Goal: Task Accomplishment & Management: Use online tool/utility

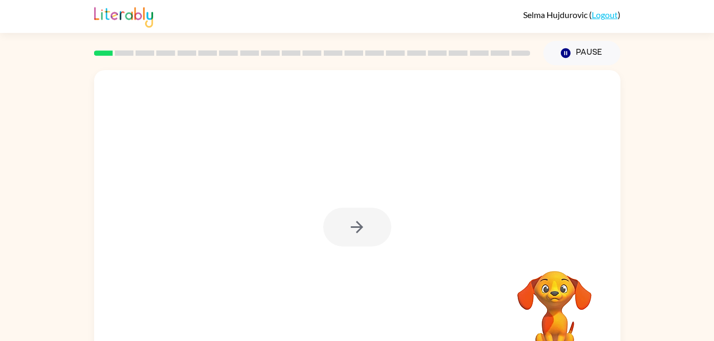
click at [361, 238] on div at bounding box center [357, 227] width 68 height 39
click at [357, 227] on icon "button" at bounding box center [357, 227] width 19 height 19
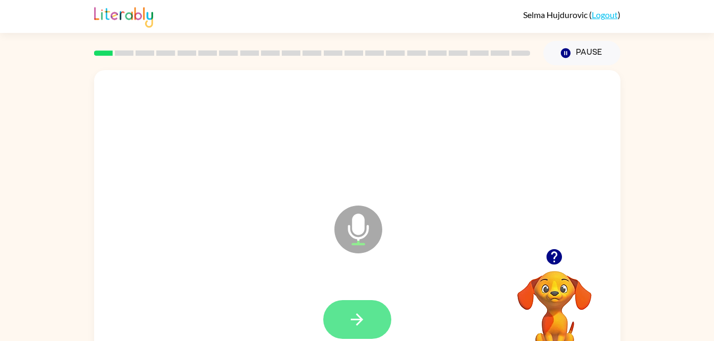
click at [371, 328] on button "button" at bounding box center [357, 319] width 68 height 39
click at [355, 317] on icon "button" at bounding box center [357, 320] width 19 height 19
click at [367, 327] on button "button" at bounding box center [357, 319] width 68 height 39
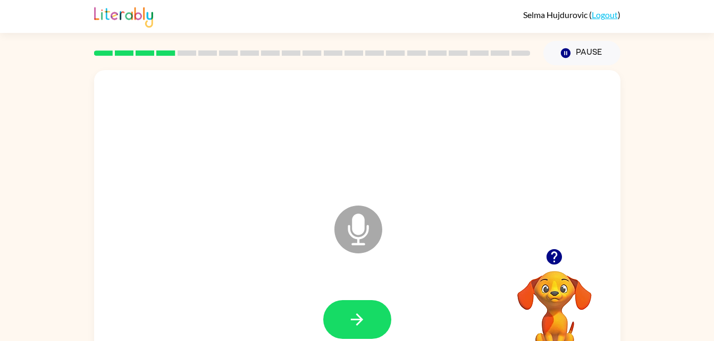
click at [545, 246] on div at bounding box center [554, 257] width 106 height 27
click at [563, 57] on icon "button" at bounding box center [566, 53] width 10 height 10
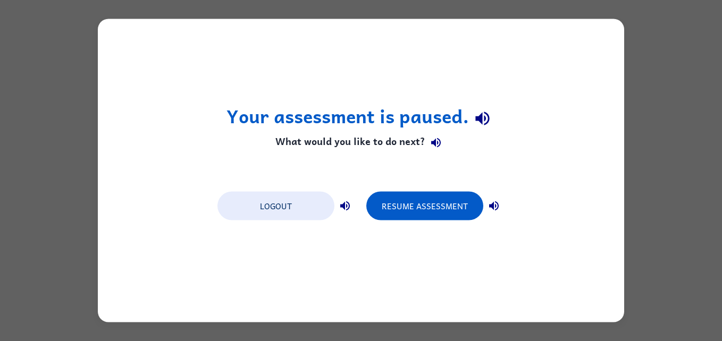
click at [675, 194] on div "Your assessment is paused. What would you like to do next? Logout Resume Assess…" at bounding box center [361, 170] width 722 height 341
click at [674, 221] on div "Your assessment is paused. What would you like to do next? Logout Resume Assess…" at bounding box center [361, 170] width 722 height 341
click at [668, 220] on div "Your assessment is paused. What would you like to do next? Logout Resume Assess…" at bounding box center [361, 170] width 722 height 341
click at [294, 205] on button "Logout" at bounding box center [276, 206] width 117 height 29
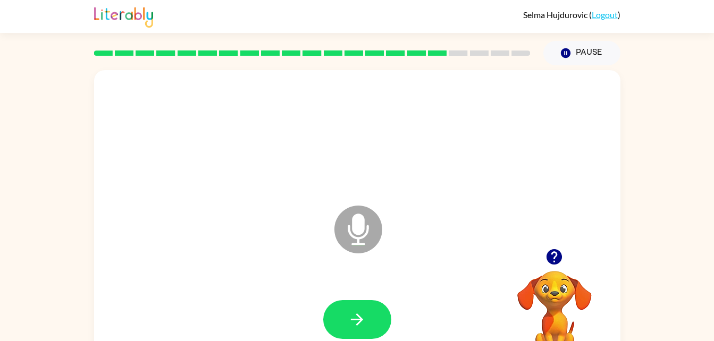
click at [565, 252] on button "button" at bounding box center [554, 257] width 27 height 27
click at [554, 324] on video "Your browser must support playing .mp4 files to use Literably. Please try using…" at bounding box center [554, 308] width 106 height 106
click at [556, 323] on video "Your browser must support playing .mp4 files to use Literably. Please try using…" at bounding box center [554, 308] width 106 height 106
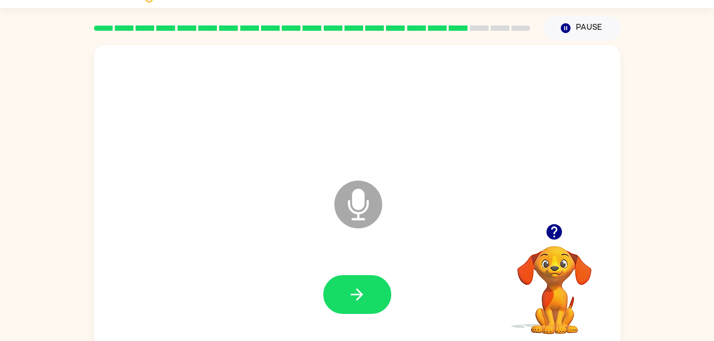
scroll to position [32, 0]
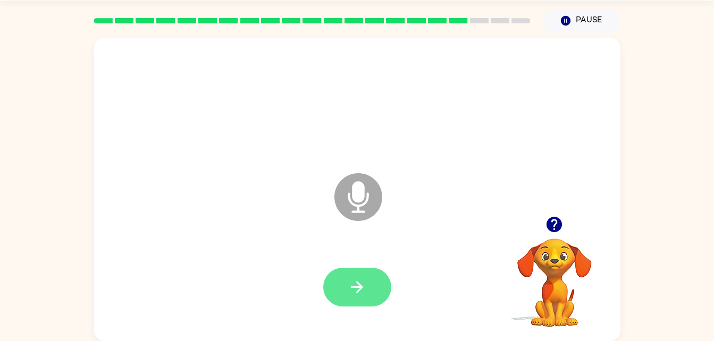
click at [363, 283] on icon "button" at bounding box center [357, 287] width 19 height 19
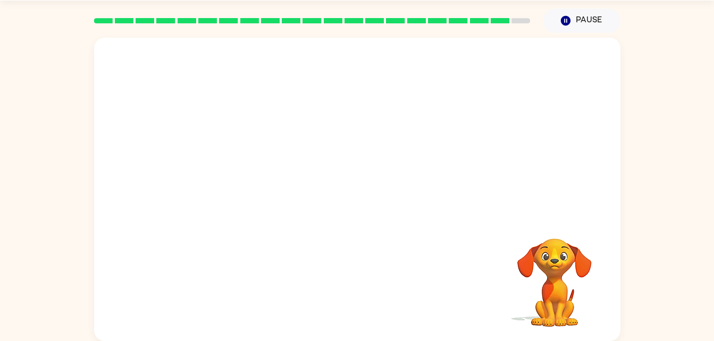
click at [570, 276] on video "Your browser must support playing .mp4 files to use Literably. Please try using…" at bounding box center [554, 275] width 106 height 106
click at [234, 177] on div at bounding box center [332, 171] width 454 height 38
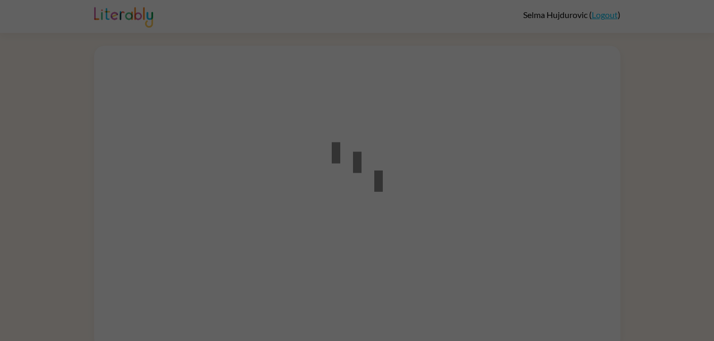
scroll to position [8, 0]
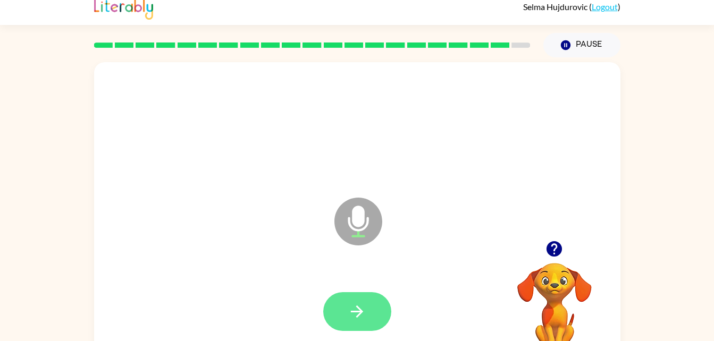
click at [361, 322] on button "button" at bounding box center [357, 311] width 68 height 39
click at [375, 329] on button "button" at bounding box center [357, 311] width 68 height 39
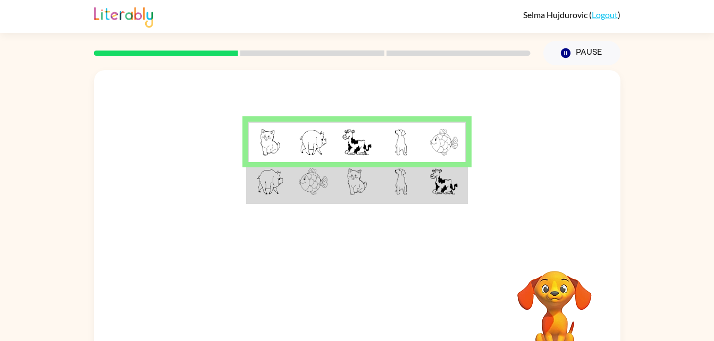
click at [422, 188] on td at bounding box center [401, 182] width 44 height 41
click at [395, 193] on img at bounding box center [401, 182] width 13 height 27
click at [333, 189] on td at bounding box center [313, 182] width 44 height 41
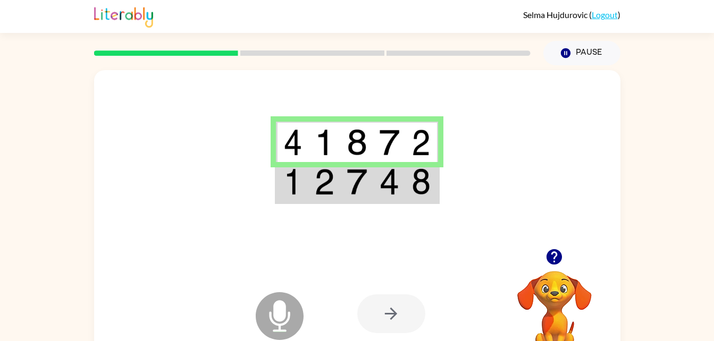
click at [408, 203] on td at bounding box center [422, 182] width 32 height 41
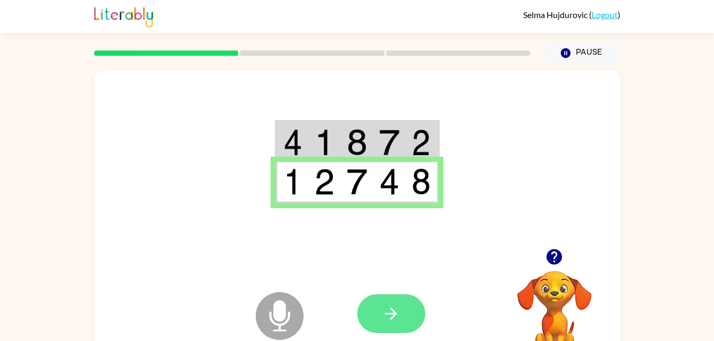
click at [392, 317] on icon "button" at bounding box center [391, 314] width 19 height 19
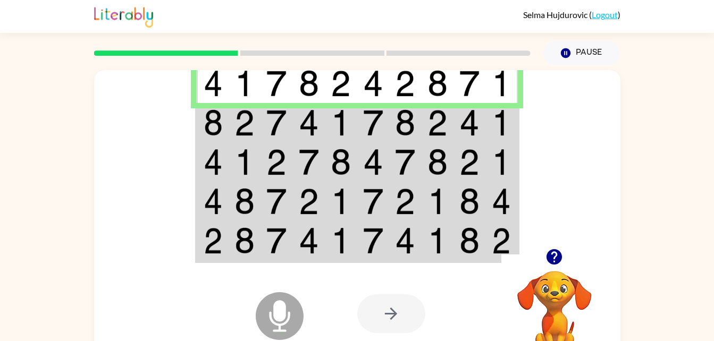
click at [400, 307] on div at bounding box center [391, 314] width 68 height 39
click at [392, 322] on div at bounding box center [391, 314] width 68 height 39
click at [397, 337] on icon "Microphone The Microphone is here when it is your turn to talk" at bounding box center [333, 330] width 160 height 80
click at [392, 332] on div at bounding box center [391, 314] width 68 height 39
click at [356, 91] on td at bounding box center [341, 83] width 32 height 41
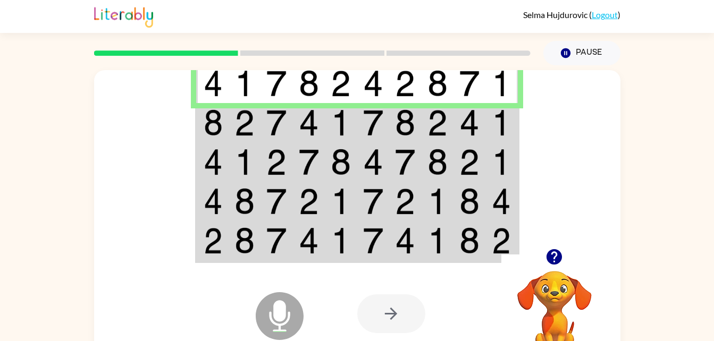
click at [354, 143] on td at bounding box center [341, 162] width 32 height 39
click at [369, 135] on img at bounding box center [373, 123] width 20 height 27
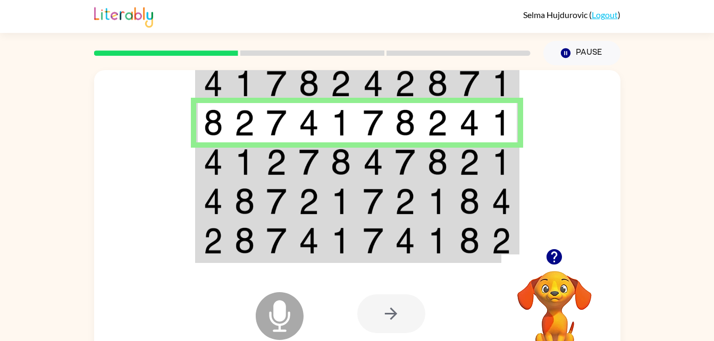
click at [252, 172] on img at bounding box center [245, 162] width 20 height 27
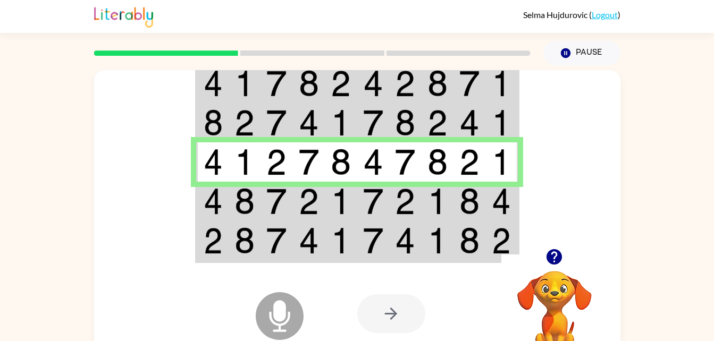
click at [346, 210] on img at bounding box center [341, 201] width 20 height 27
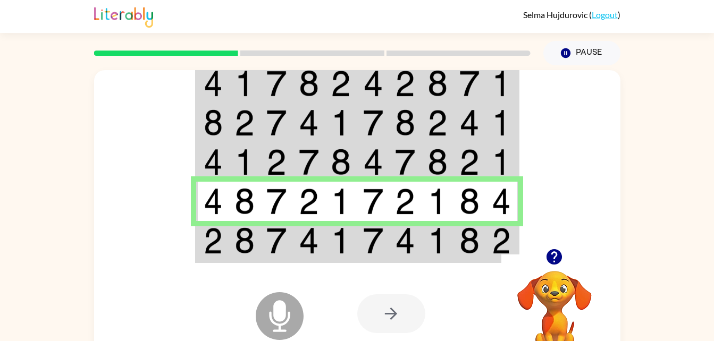
click at [341, 255] on div "Microphone The Microphone is here when it is your turn to talk Your browser mus…" at bounding box center [357, 314] width 526 height 120
click at [389, 236] on td at bounding box center [373, 241] width 32 height 41
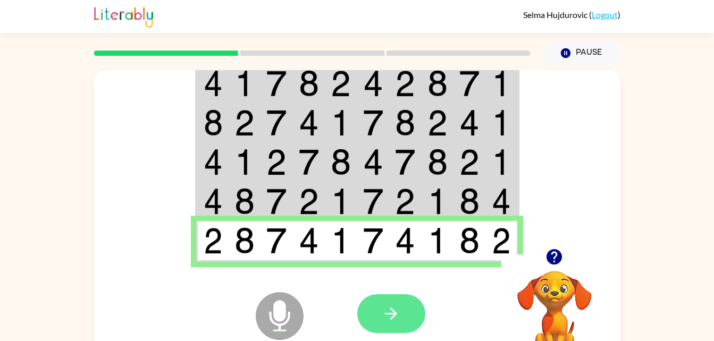
click at [408, 329] on button "button" at bounding box center [391, 314] width 68 height 39
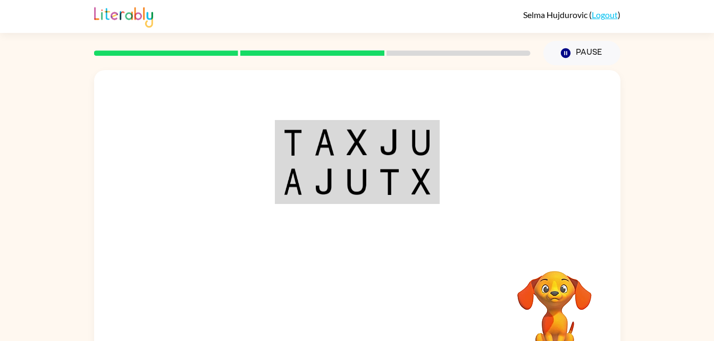
click at [396, 150] on img at bounding box center [389, 142] width 20 height 27
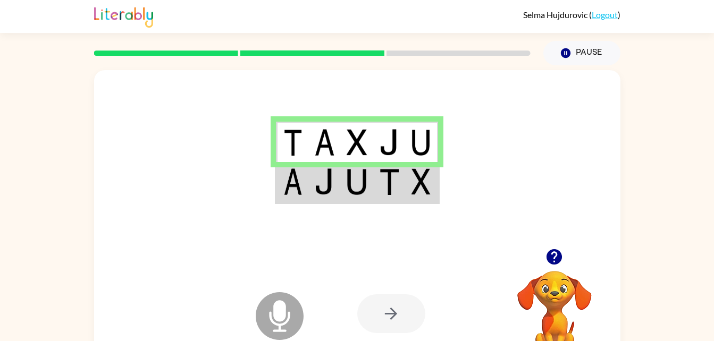
click at [372, 158] on td at bounding box center [357, 142] width 32 height 41
click at [406, 195] on td at bounding box center [422, 182] width 32 height 41
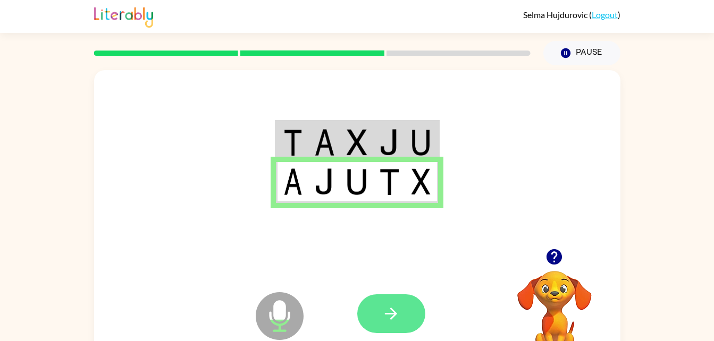
click at [401, 309] on button "button" at bounding box center [391, 314] width 68 height 39
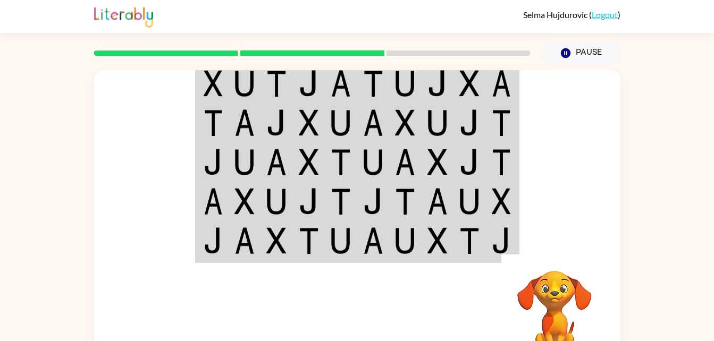
click at [395, 94] on td at bounding box center [405, 83] width 32 height 41
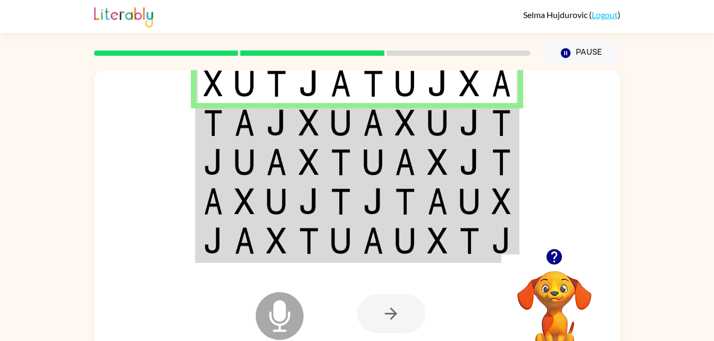
click at [424, 129] on td at bounding box center [438, 122] width 32 height 39
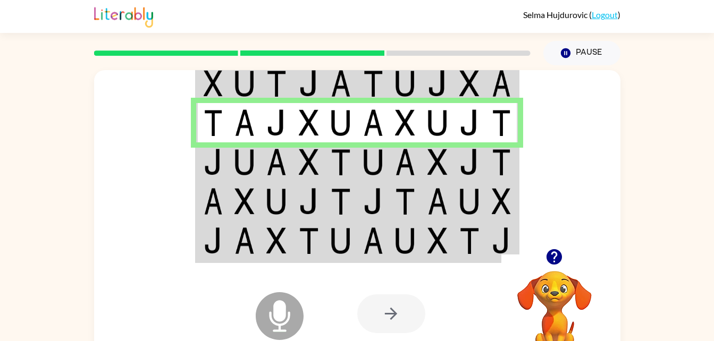
click at [353, 173] on td at bounding box center [341, 162] width 32 height 39
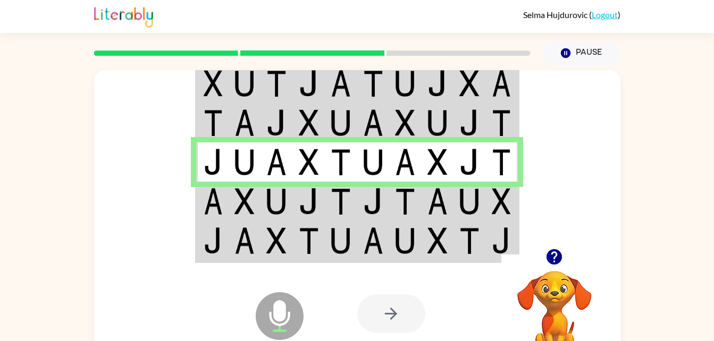
click at [367, 202] on img at bounding box center [373, 201] width 20 height 27
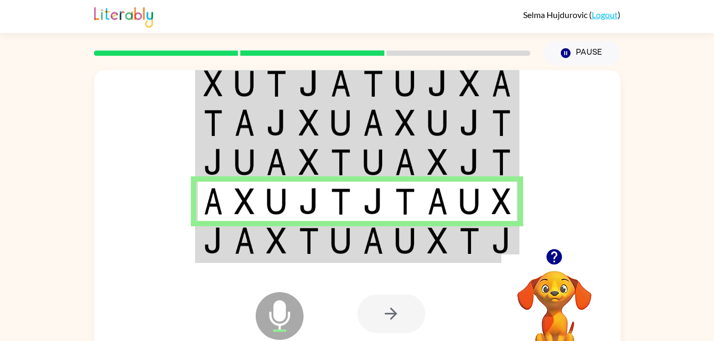
click at [341, 255] on div "Microphone The Microphone is here when it is your turn to talk Your browser mus…" at bounding box center [357, 314] width 526 height 120
click at [340, 263] on div "Microphone The Microphone is here when it is your turn to talk Your browser mus…" at bounding box center [357, 314] width 526 height 120
click at [379, 251] on img at bounding box center [373, 241] width 20 height 27
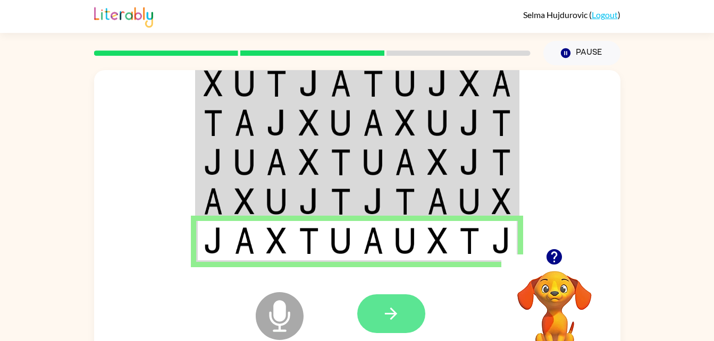
click at [392, 316] on icon "button" at bounding box center [391, 314] width 19 height 19
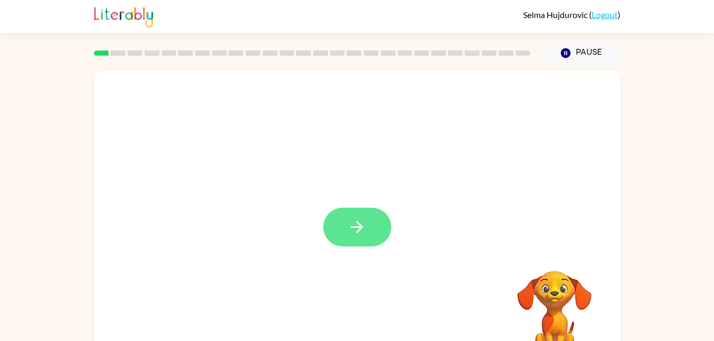
click at [361, 225] on icon "button" at bounding box center [357, 227] width 19 height 19
click at [356, 244] on div at bounding box center [357, 222] width 526 height 304
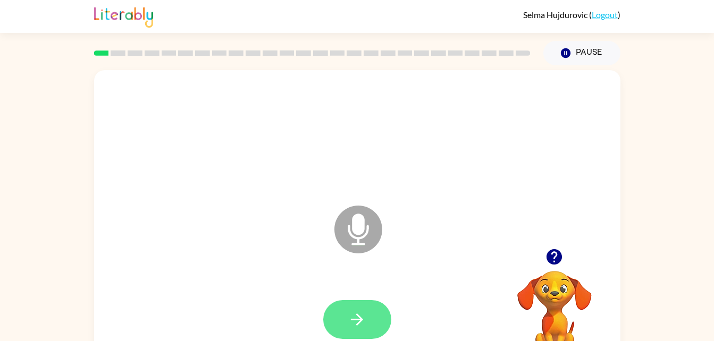
click at [349, 331] on button "button" at bounding box center [357, 319] width 68 height 39
click at [370, 326] on button "button" at bounding box center [357, 319] width 68 height 39
click at [368, 324] on button "button" at bounding box center [357, 319] width 68 height 39
click at [362, 314] on icon "button" at bounding box center [357, 320] width 19 height 19
click at [367, 321] on button "button" at bounding box center [357, 319] width 68 height 39
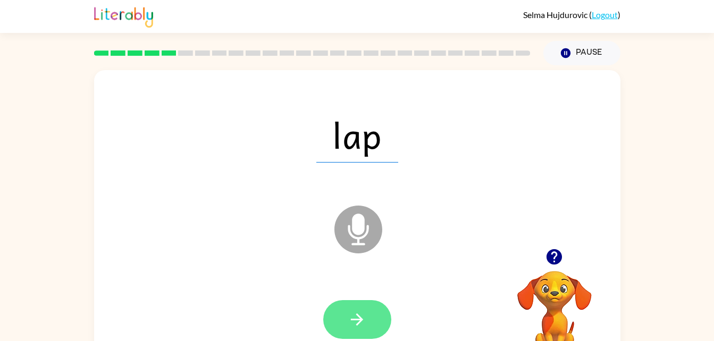
click at [378, 306] on button "button" at bounding box center [357, 319] width 68 height 39
click at [369, 316] on button "button" at bounding box center [357, 319] width 68 height 39
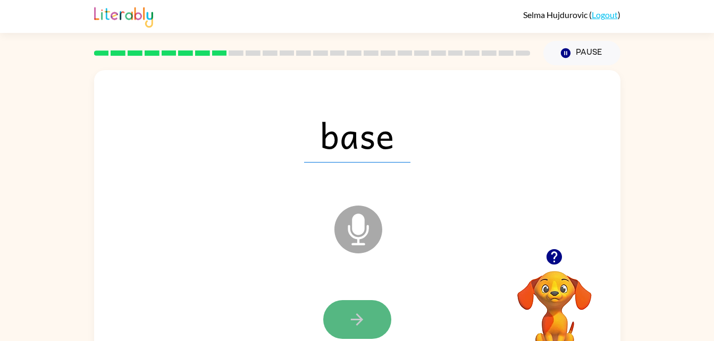
click at [334, 324] on button "button" at bounding box center [357, 319] width 68 height 39
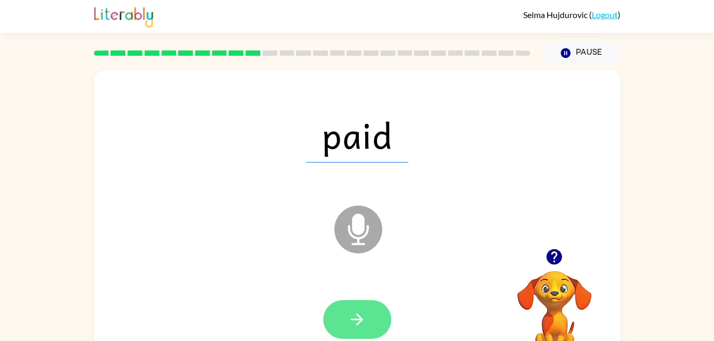
click at [362, 323] on icon "button" at bounding box center [357, 320] width 19 height 19
click at [357, 313] on icon "button" at bounding box center [357, 320] width 19 height 19
click at [370, 325] on button "button" at bounding box center [357, 319] width 68 height 39
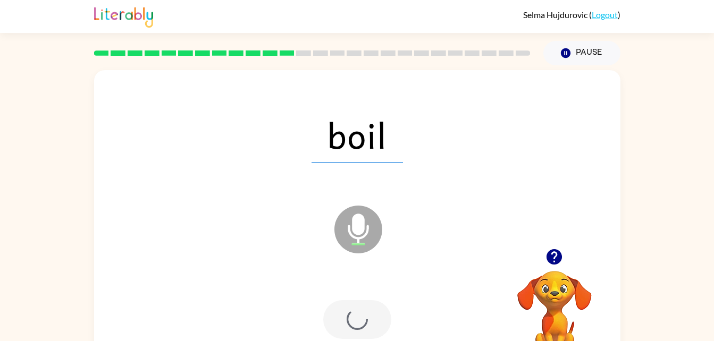
click at [356, 308] on div at bounding box center [357, 319] width 68 height 39
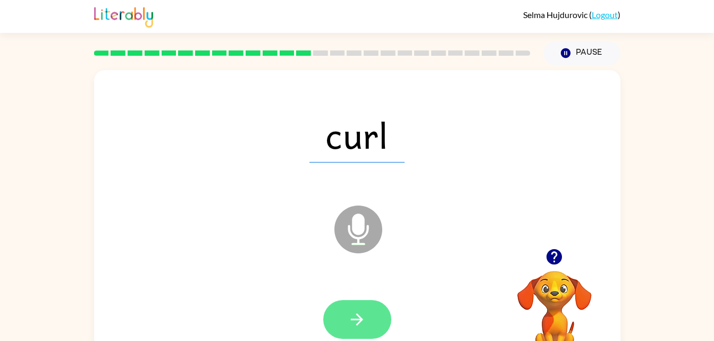
click at [360, 329] on button "button" at bounding box center [357, 319] width 68 height 39
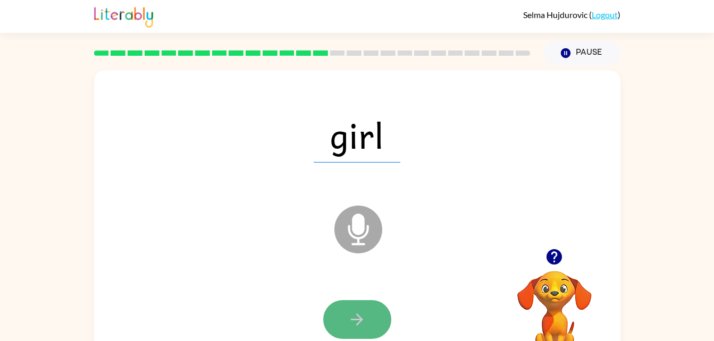
click at [378, 314] on button "button" at bounding box center [357, 319] width 68 height 39
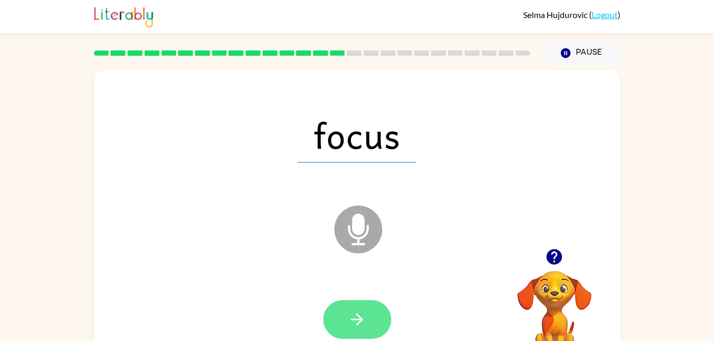
click at [348, 309] on button "button" at bounding box center [357, 319] width 68 height 39
click at [362, 321] on icon "button" at bounding box center [357, 320] width 12 height 12
click at [357, 323] on icon "button" at bounding box center [357, 320] width 19 height 19
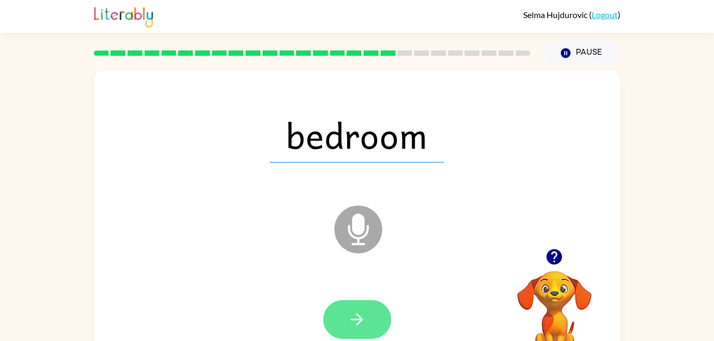
click at [365, 312] on icon "button" at bounding box center [357, 320] width 19 height 19
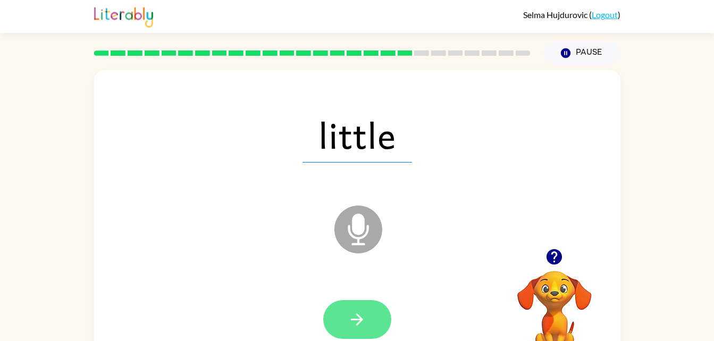
click at [350, 324] on icon "button" at bounding box center [357, 320] width 19 height 19
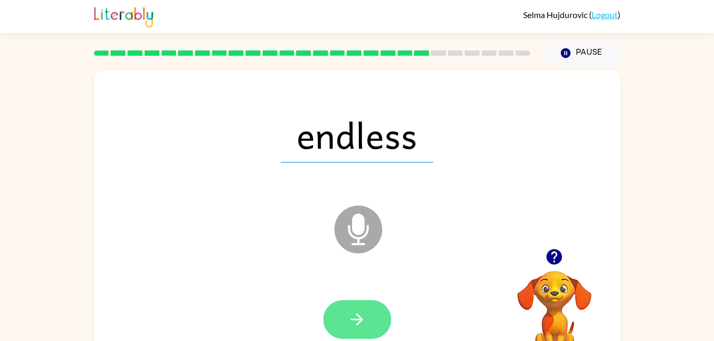
click at [351, 325] on icon "button" at bounding box center [357, 320] width 19 height 19
click at [349, 309] on button "button" at bounding box center [357, 319] width 68 height 39
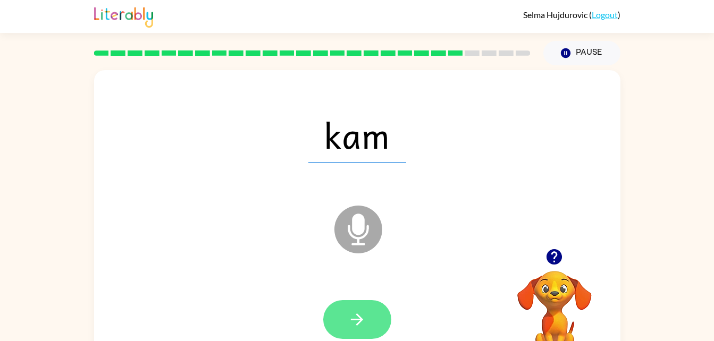
click at [352, 328] on icon "button" at bounding box center [357, 320] width 19 height 19
click at [353, 337] on button "button" at bounding box center [357, 319] width 68 height 39
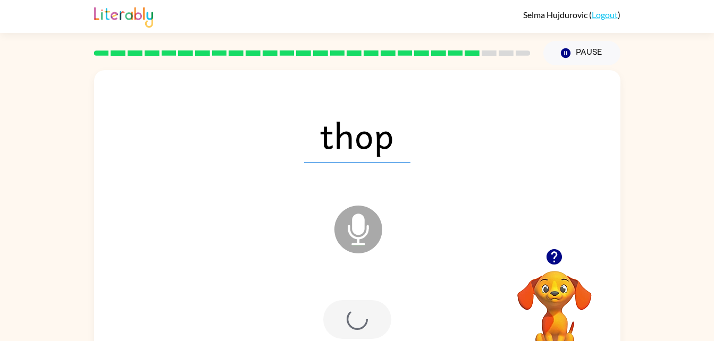
click at [355, 328] on div at bounding box center [357, 319] width 68 height 39
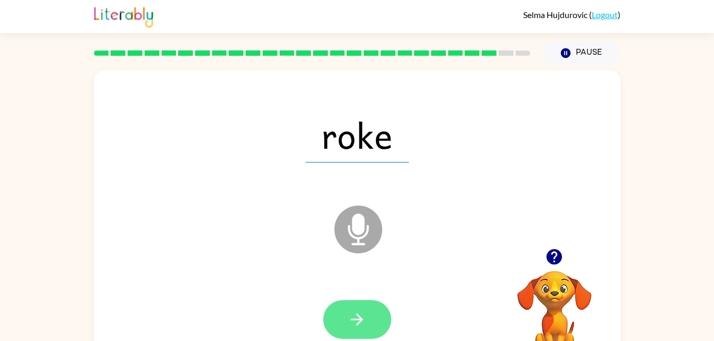
click at [355, 332] on button "button" at bounding box center [357, 319] width 68 height 39
click at [353, 302] on button "button" at bounding box center [357, 319] width 68 height 39
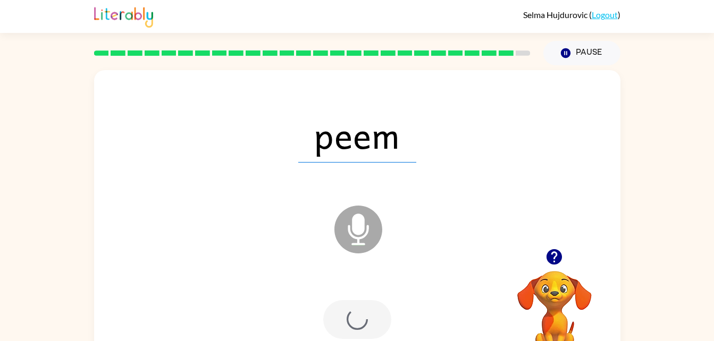
click at [342, 330] on div at bounding box center [357, 319] width 68 height 39
